Goal: Task Accomplishment & Management: Use online tool/utility

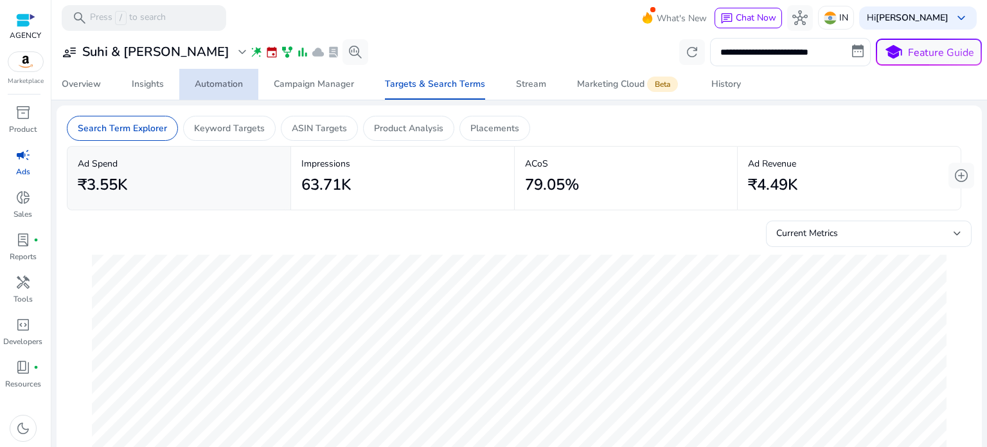
click at [224, 84] on div "Automation" at bounding box center [219, 84] width 48 height 9
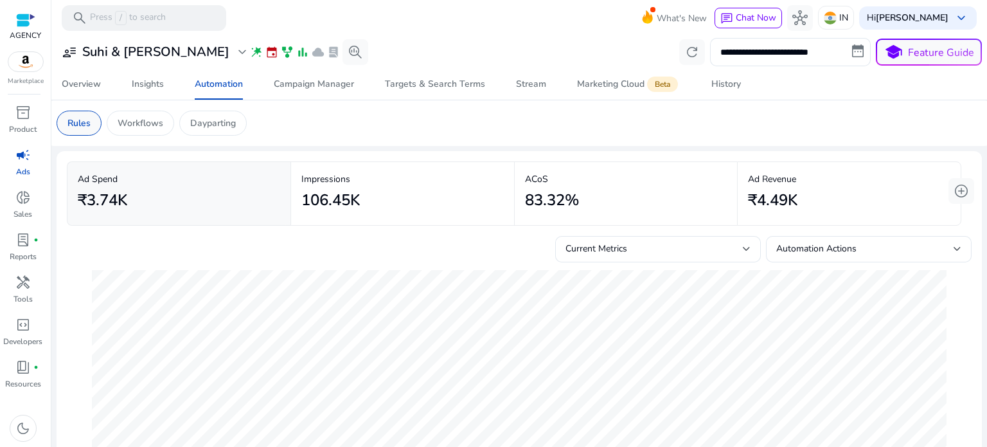
click at [82, 122] on p "Rules" at bounding box center [78, 122] width 23 height 13
click at [958, 196] on span "add_circle" at bounding box center [961, 190] width 15 height 15
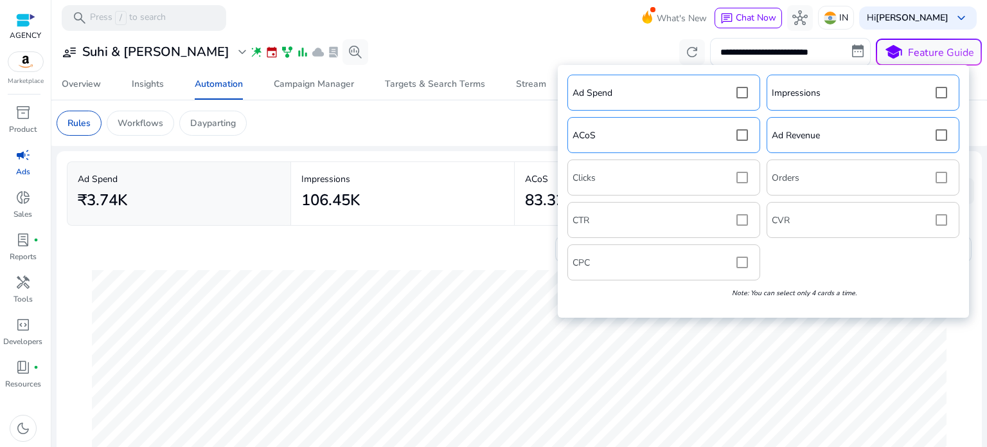
click at [430, 267] on div "17-Aug Automation 460" at bounding box center [519, 382] width 875 height 240
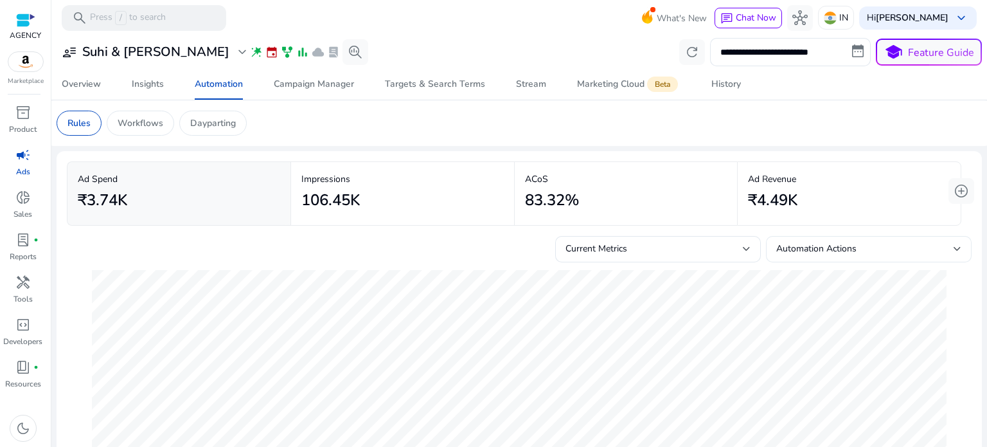
click at [887, 251] on div "Automation Actions" at bounding box center [864, 249] width 177 height 14
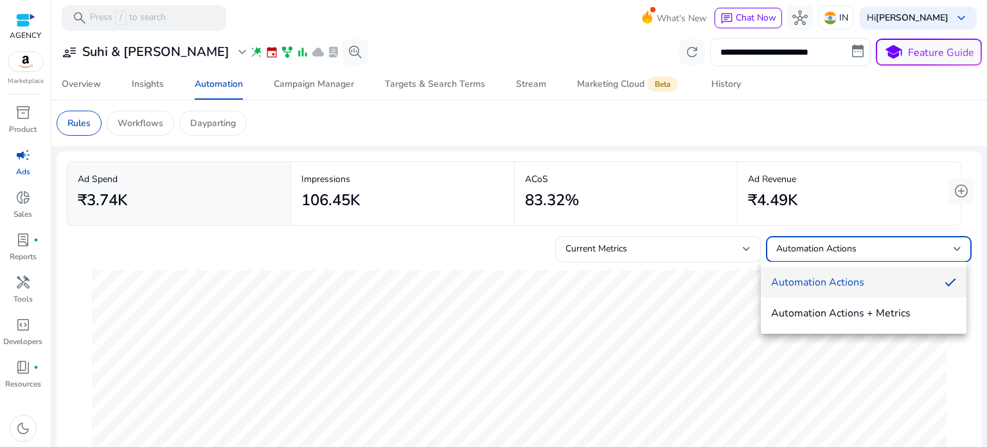
click at [645, 239] on div at bounding box center [493, 223] width 987 height 447
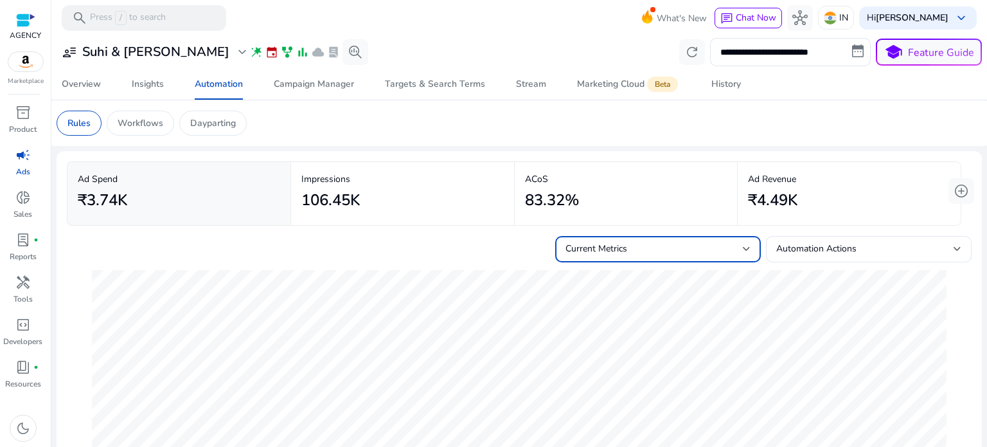
click at [645, 244] on div "Current Metrics" at bounding box center [653, 249] width 177 height 14
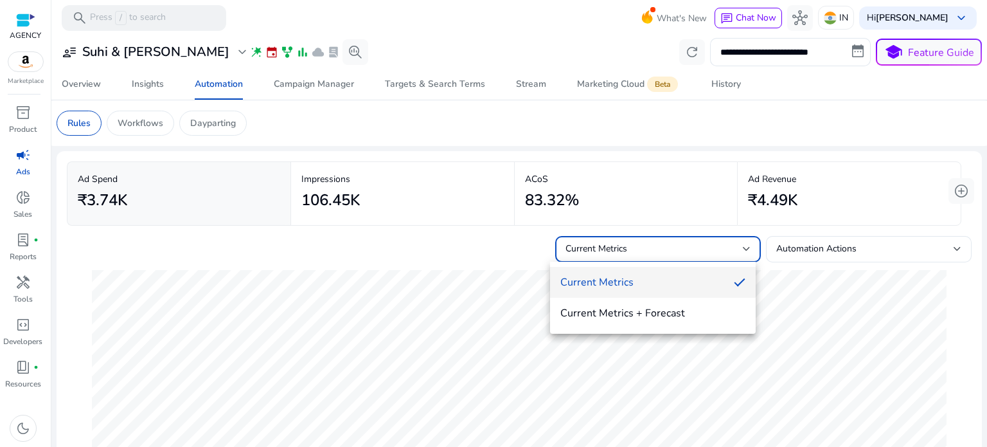
click at [418, 244] on div at bounding box center [493, 223] width 987 height 447
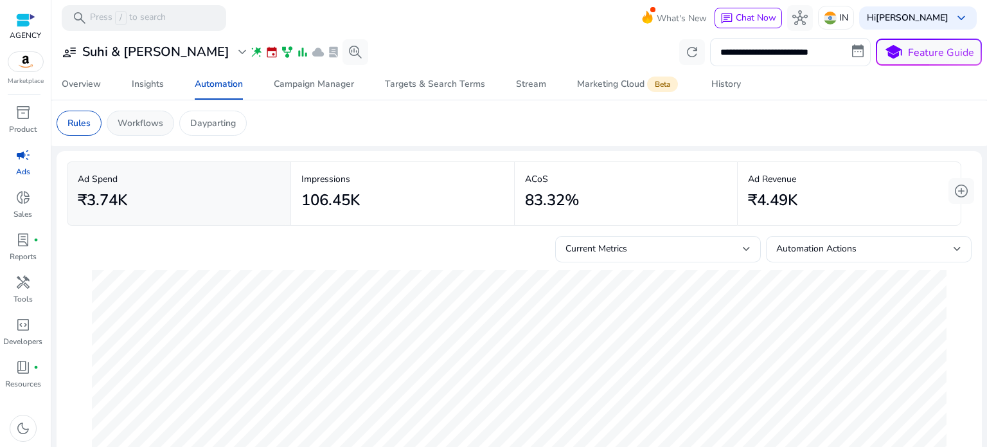
click at [132, 127] on p "Workflows" at bounding box center [141, 122] width 46 height 13
click at [153, 119] on p "Workflows" at bounding box center [141, 122] width 46 height 13
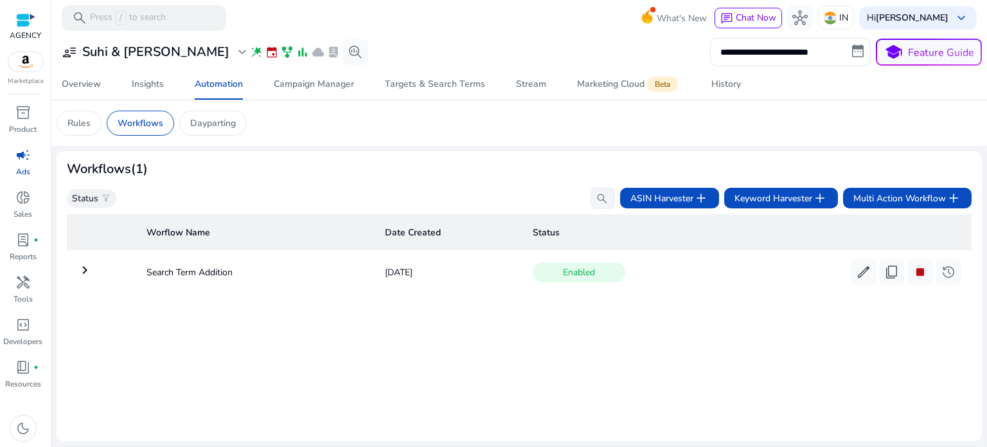
click at [80, 271] on mat-icon "keyboard_arrow_right" at bounding box center [84, 269] width 15 height 15
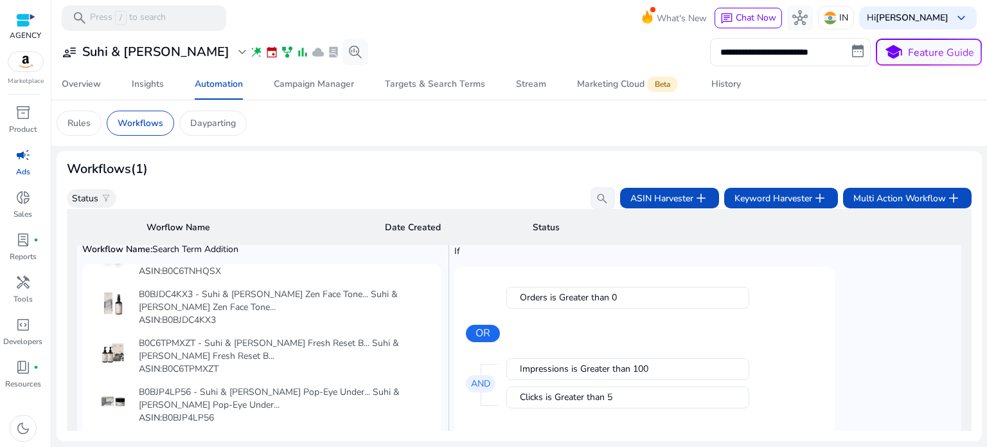
scroll to position [273, 0]
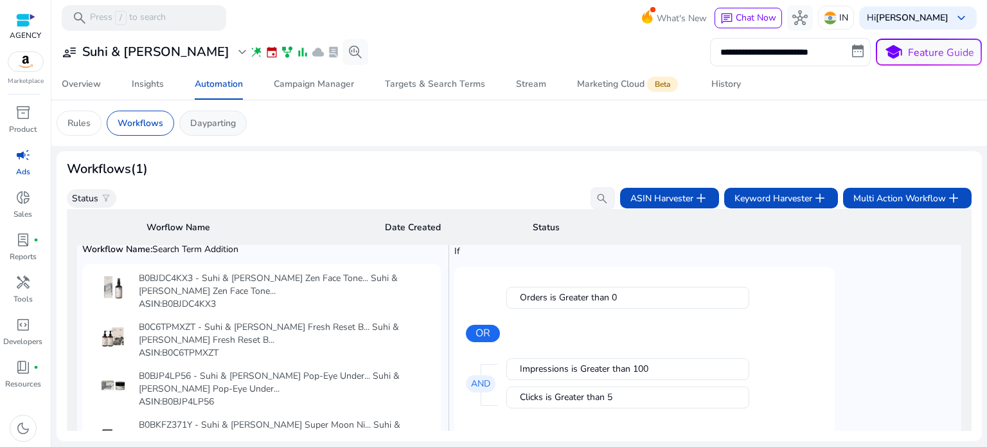
click at [235, 125] on p "Dayparting" at bounding box center [213, 122] width 46 height 13
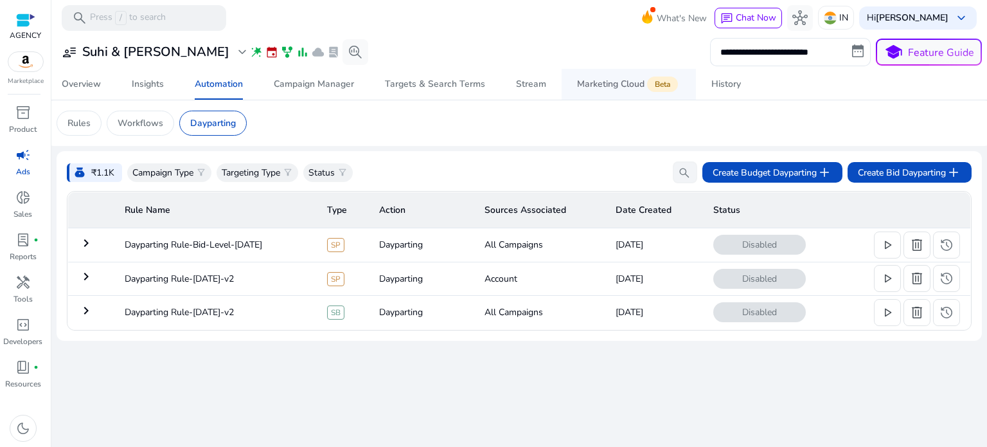
click at [609, 84] on div "Marketing Cloud Beta" at bounding box center [628, 84] width 103 height 10
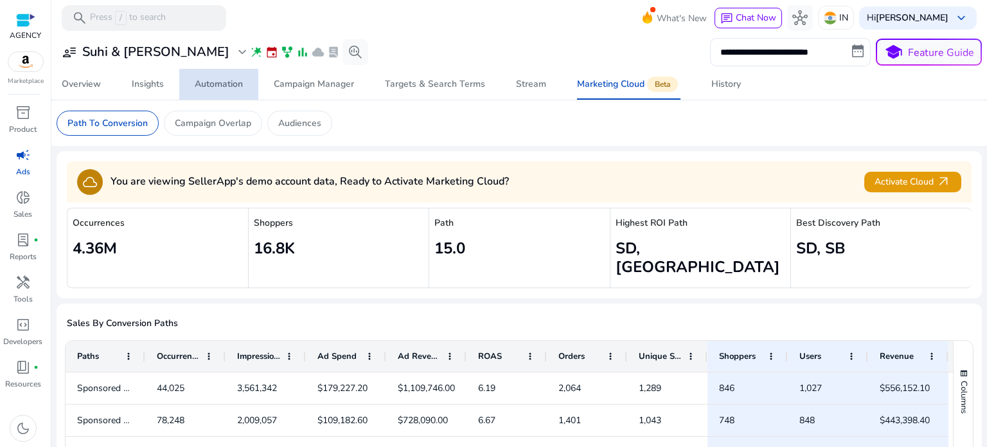
click at [188, 85] on link "Automation" at bounding box center [218, 84] width 79 height 31
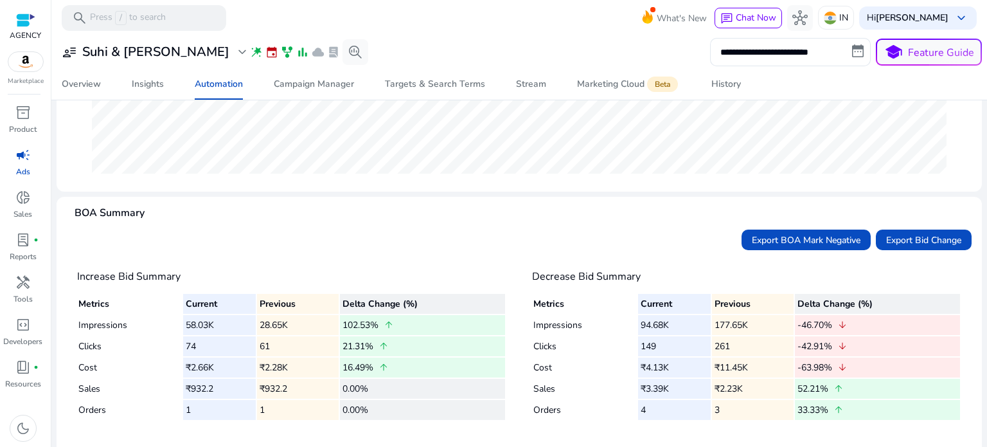
scroll to position [334, 0]
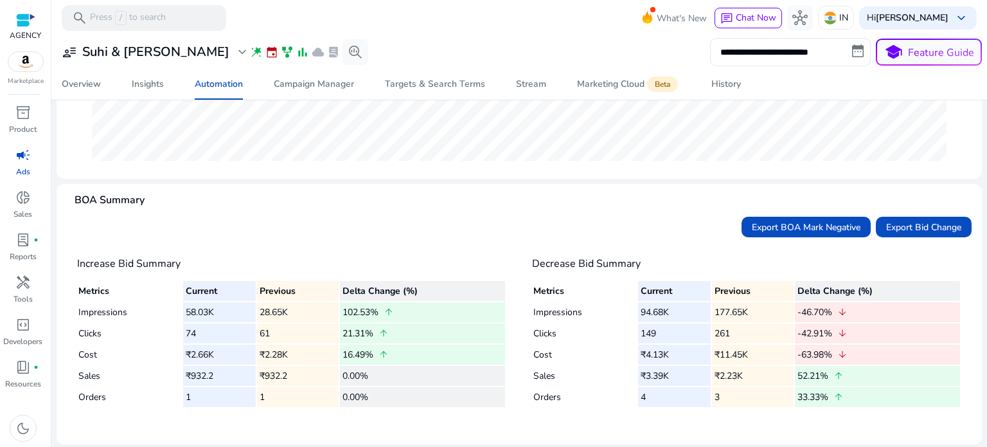
click at [666, 332] on td "149" at bounding box center [674, 333] width 72 height 20
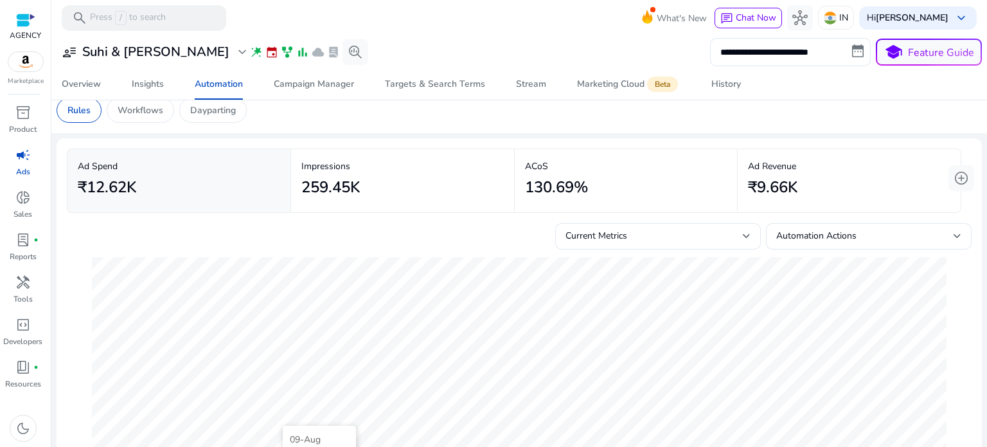
scroll to position [0, 0]
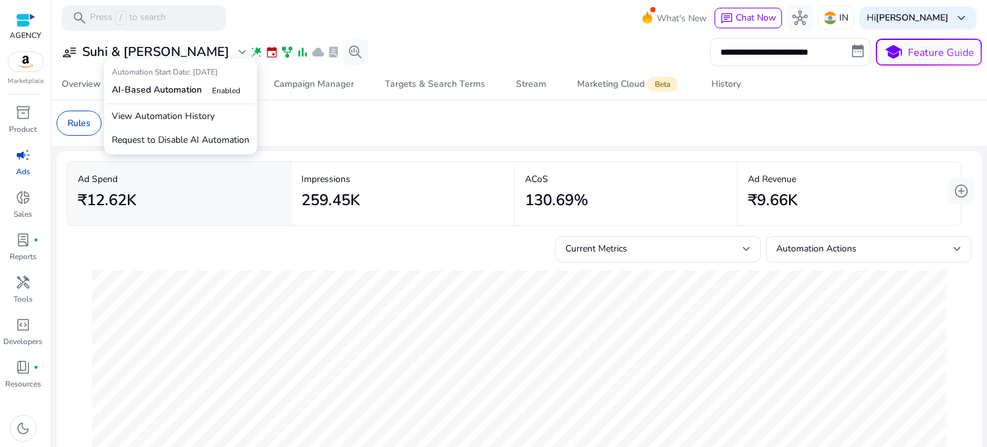
click at [155, 93] on b "AI-Based Automation" at bounding box center [157, 90] width 90 height 12
click at [226, 82] on div "Automation Start Date: [DATE] AI-Based Automation Enabled" at bounding box center [181, 82] width 148 height 42
click at [175, 95] on b "AI-Based Automation" at bounding box center [157, 90] width 90 height 12
click at [138, 120] on p "View Automation History" at bounding box center [181, 116] width 148 height 24
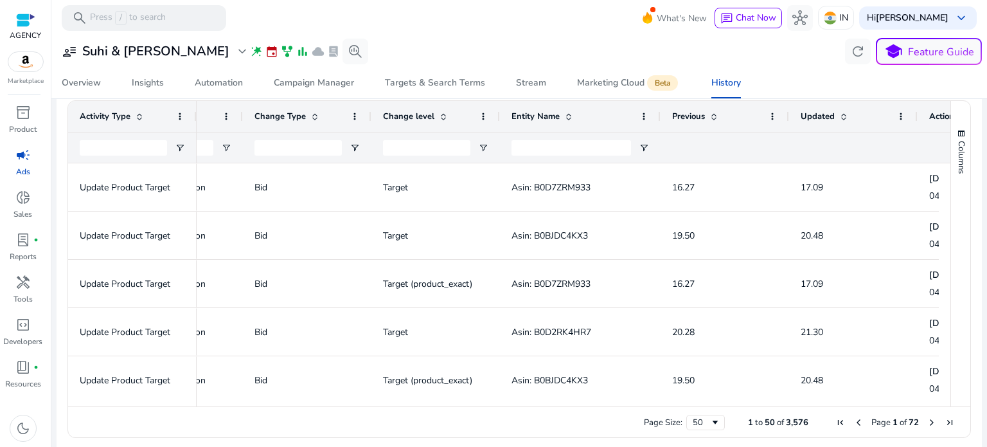
scroll to position [0, 76]
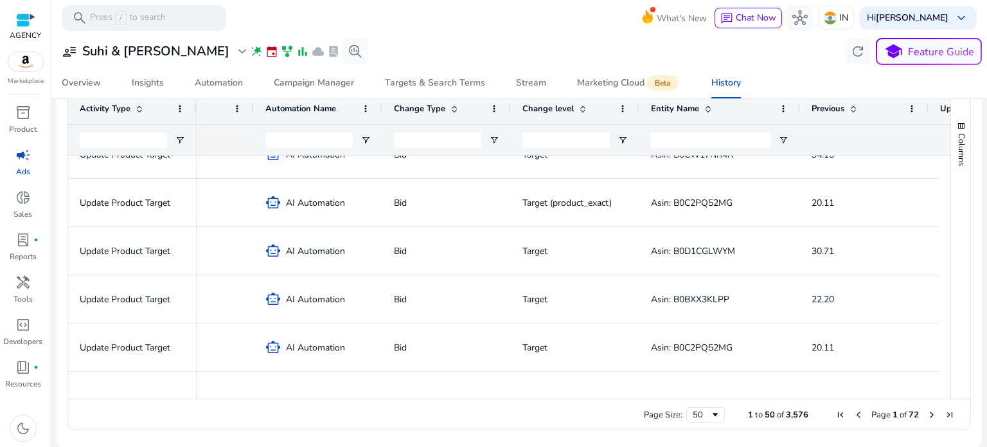
drag, startPoint x: 634, startPoint y: 393, endPoint x: 734, endPoint y: 396, distance: 100.3
click at [734, 396] on div at bounding box center [568, 393] width 742 height 12
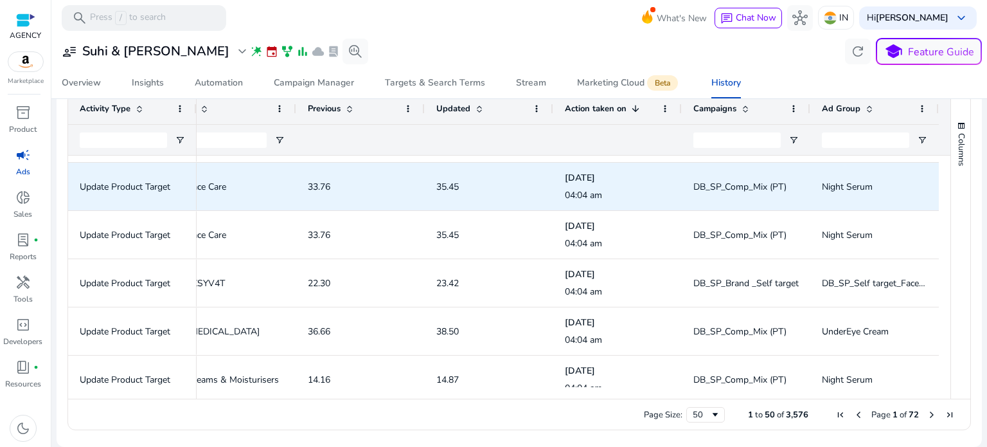
scroll to position [378, 0]
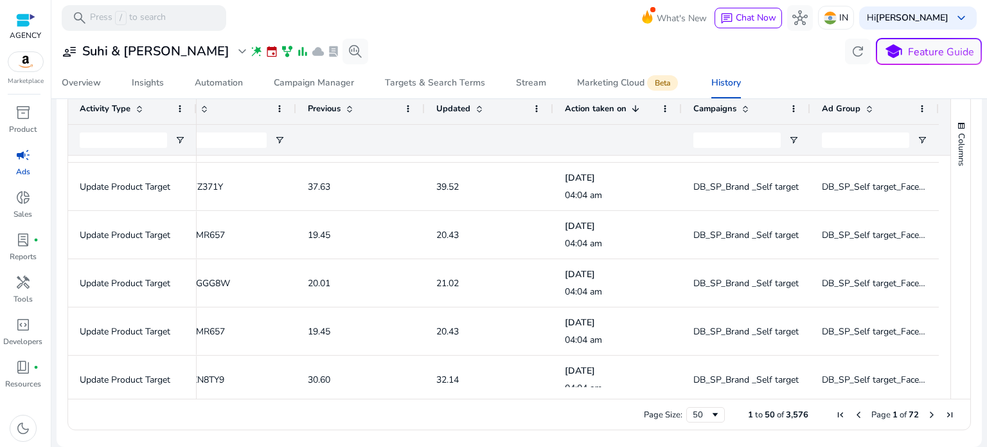
drag, startPoint x: 885, startPoint y: 398, endPoint x: 730, endPoint y: 400, distance: 155.5
click at [732, 400] on div "Page Size: 50 1 to 50 of 3,576 Page 1 of 72" at bounding box center [519, 413] width 902 height 31
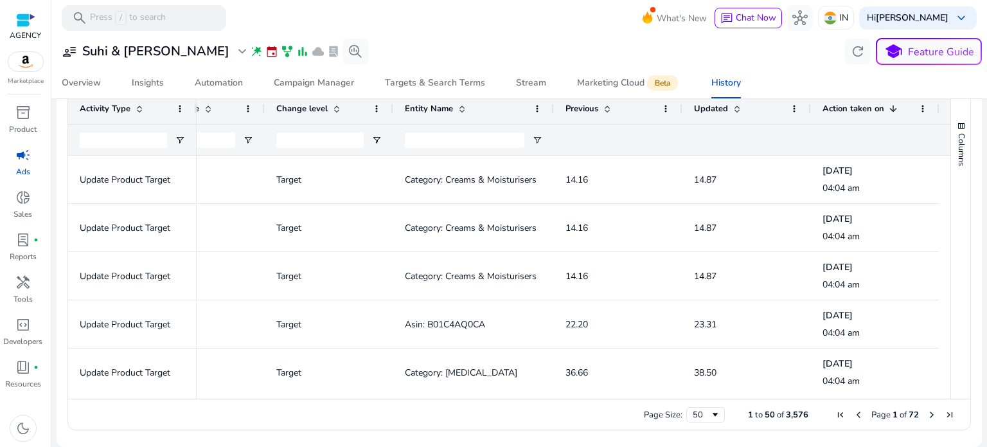
scroll to position [1285, 0]
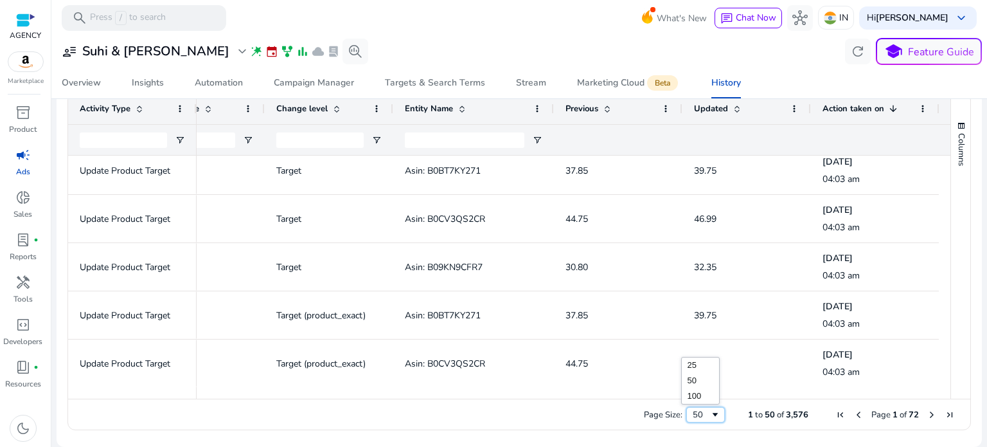
click at [710, 417] on span "Page Size" at bounding box center [715, 414] width 10 height 10
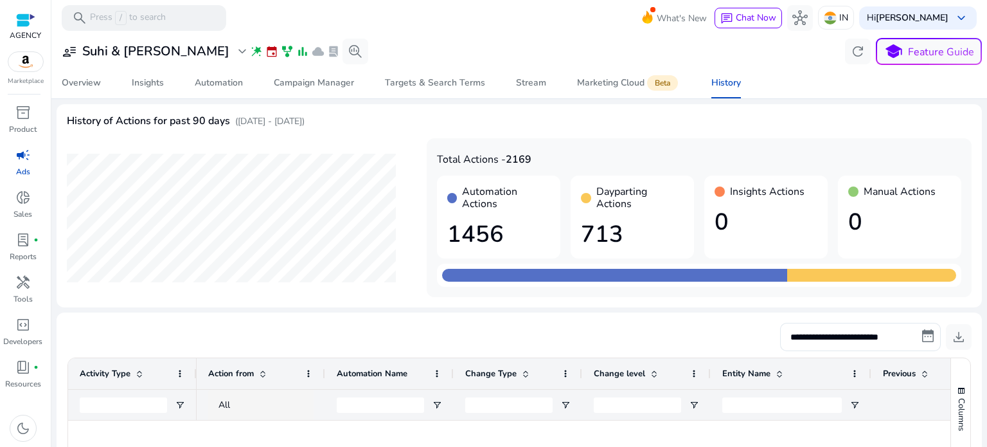
scroll to position [0, 27]
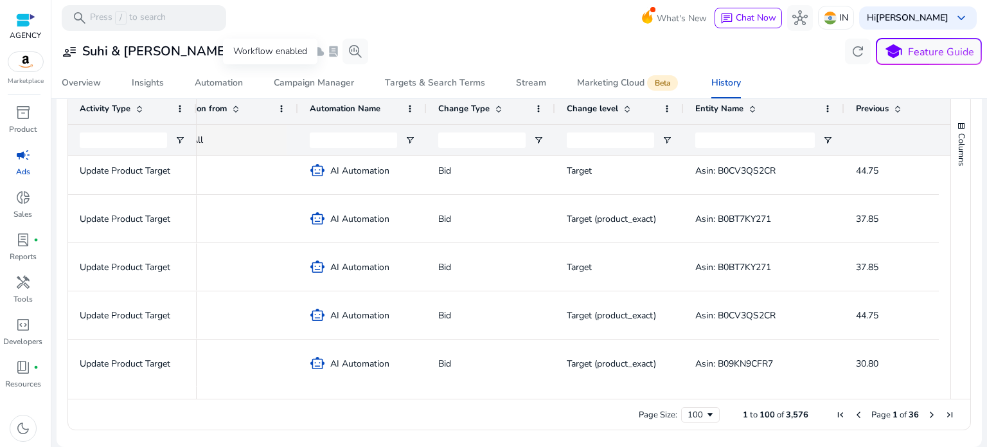
click at [281, 53] on span "family_history" at bounding box center [287, 51] width 13 height 13
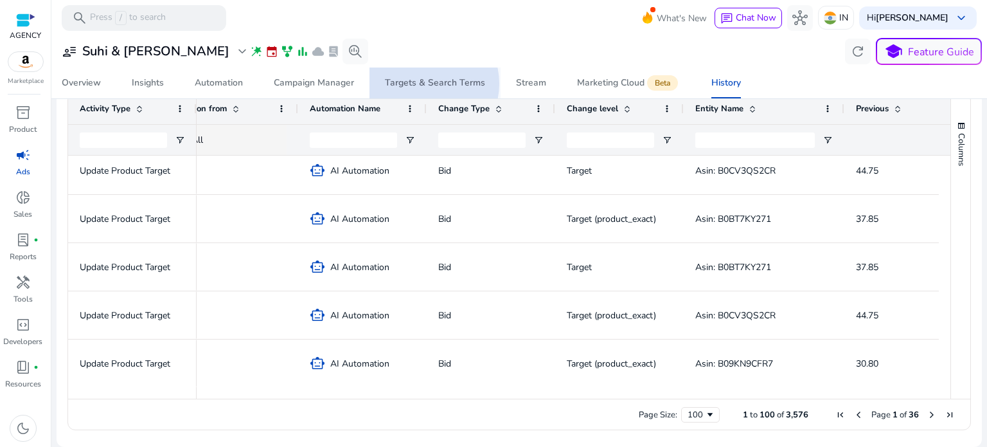
click at [423, 84] on div "Targets & Search Terms" at bounding box center [435, 82] width 100 height 9
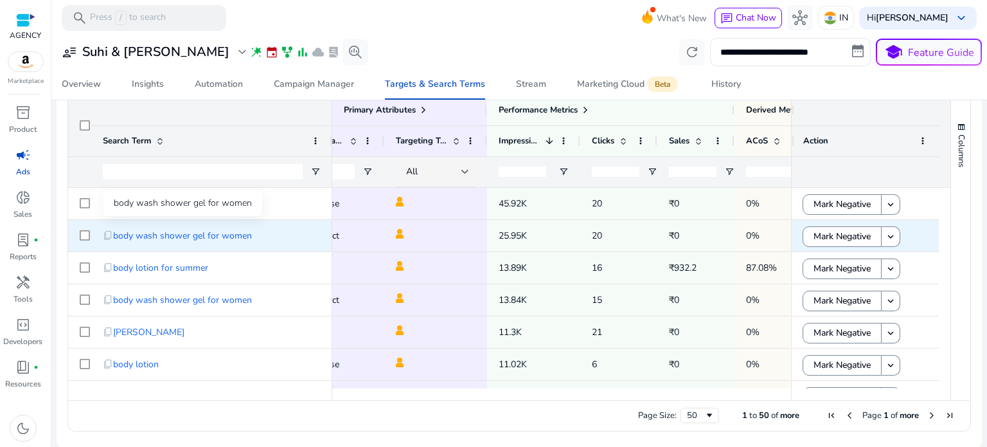
scroll to position [0, 486]
